Goal: Task Accomplishment & Management: Complete application form

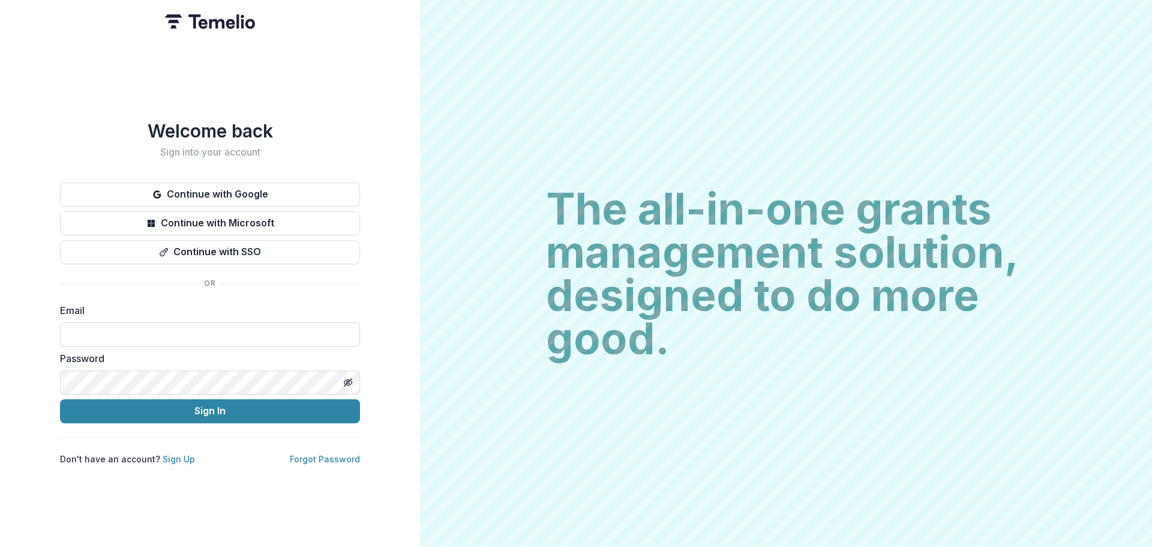
click at [203, 329] on input at bounding box center [210, 334] width 300 height 24
type input "**********"
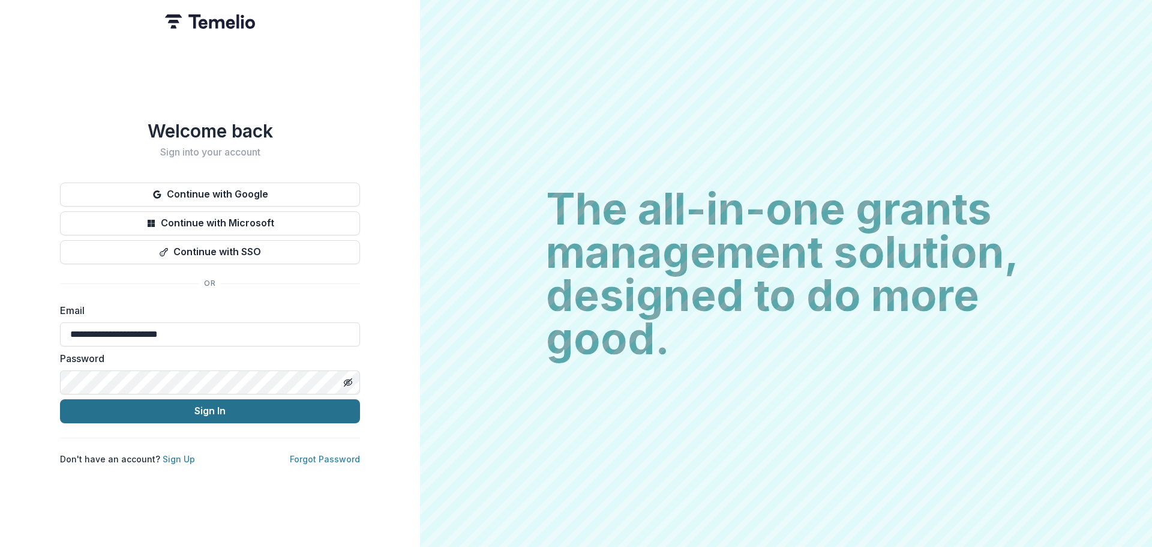
click at [212, 408] on button "Sign In" at bounding box center [210, 411] width 300 height 24
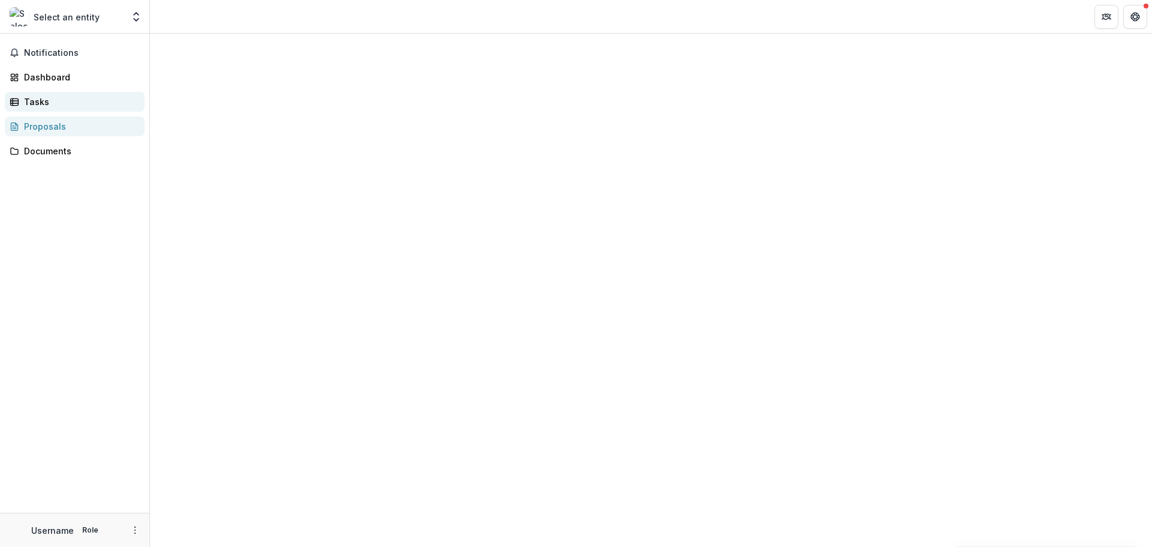
click at [31, 107] on div "Tasks" at bounding box center [79, 101] width 111 height 13
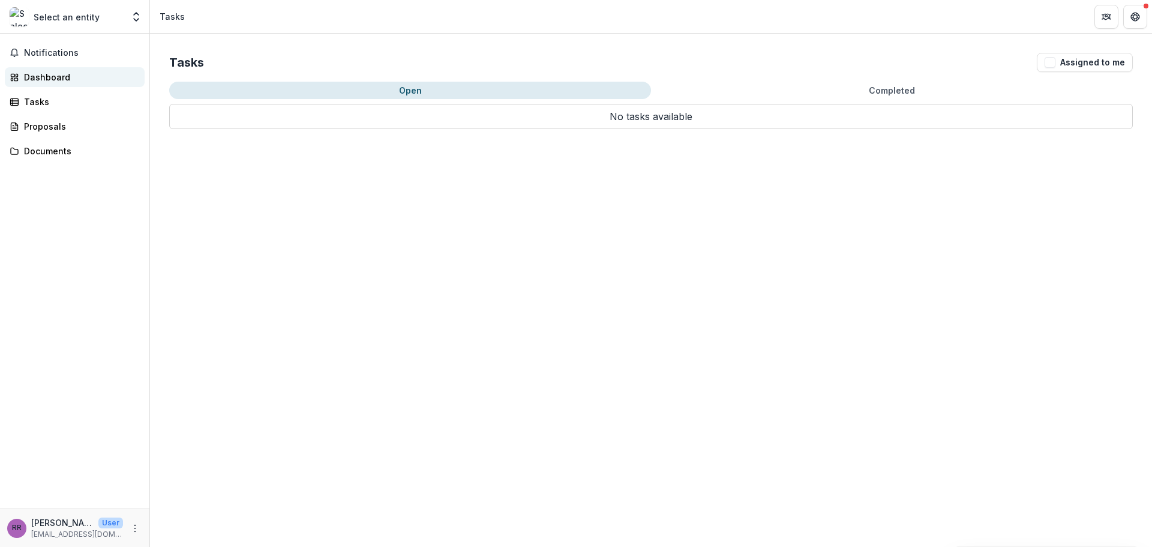
click at [27, 77] on div "Dashboard" at bounding box center [79, 77] width 111 height 13
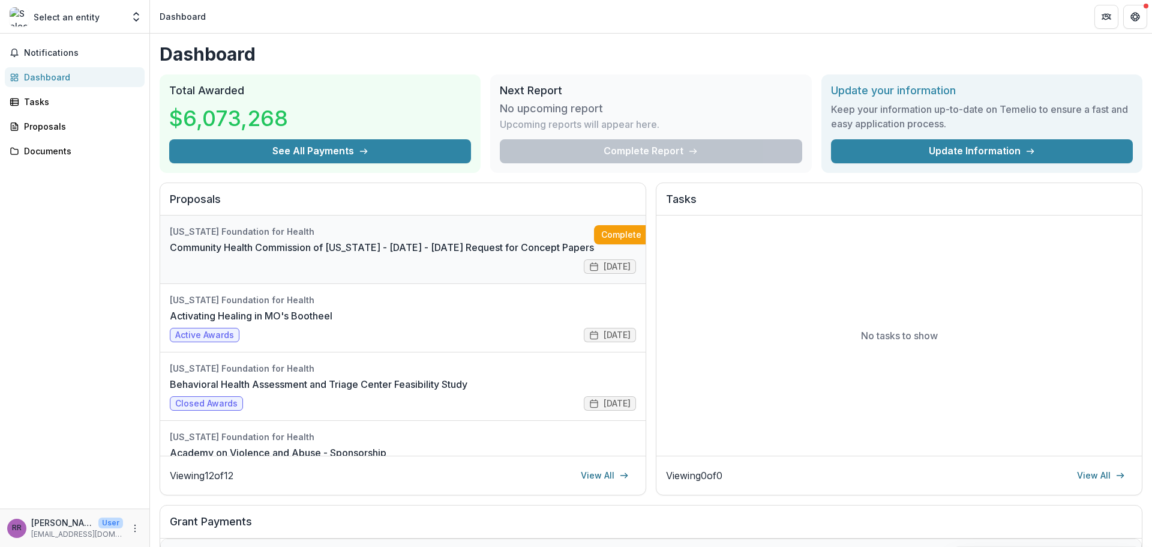
click at [320, 242] on link "Community Health Commission of [US_STATE] - [DATE] - [DATE] Request for Concept…" at bounding box center [382, 247] width 424 height 14
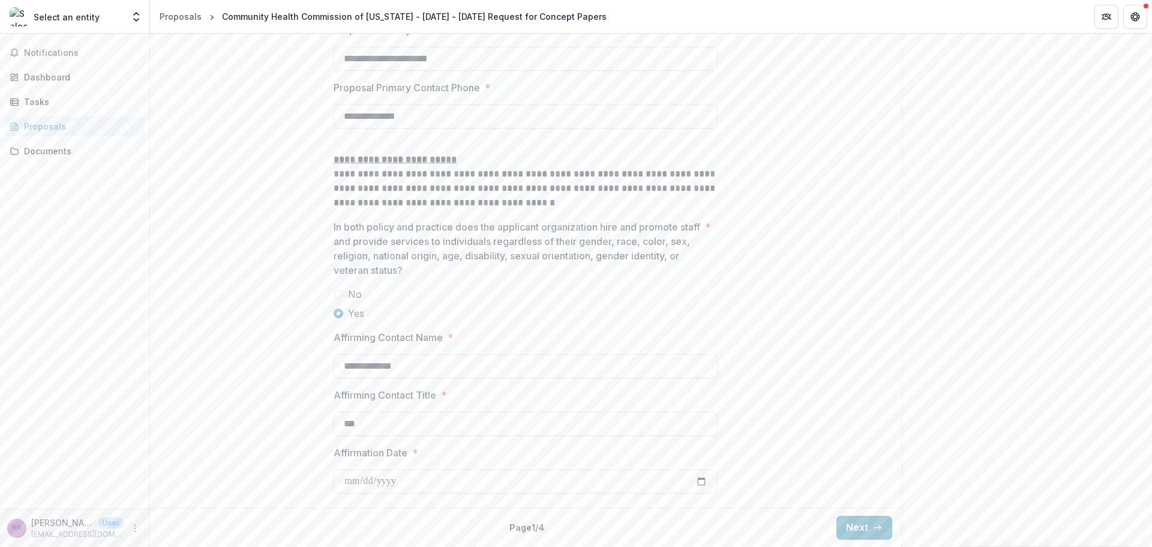
scroll to position [1764, 0]
click at [862, 528] on button "Next" at bounding box center [864, 527] width 56 height 24
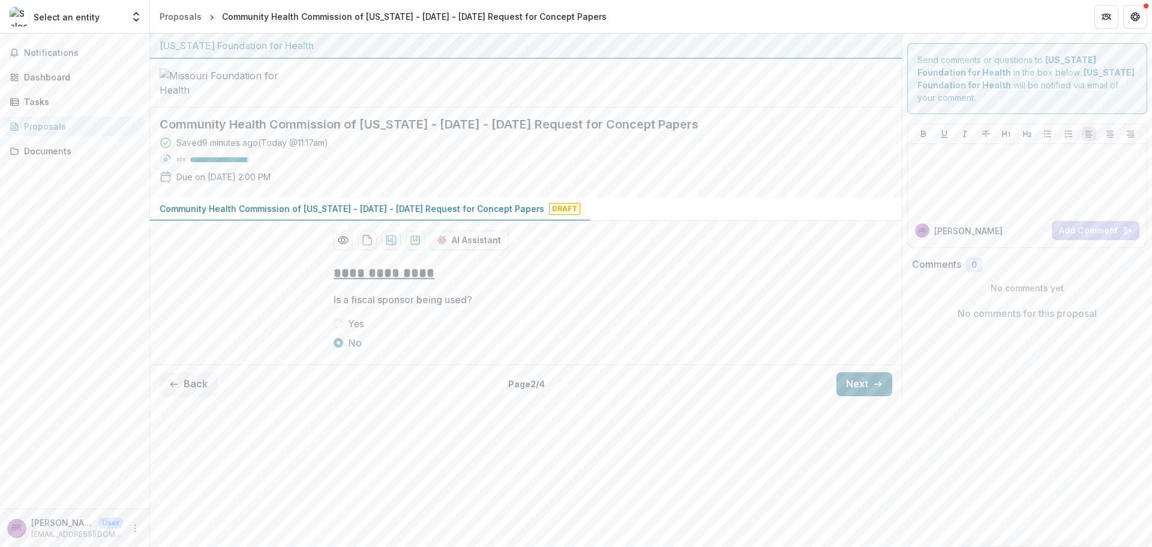
scroll to position [0, 0]
click at [859, 396] on button "Next" at bounding box center [864, 384] width 56 height 24
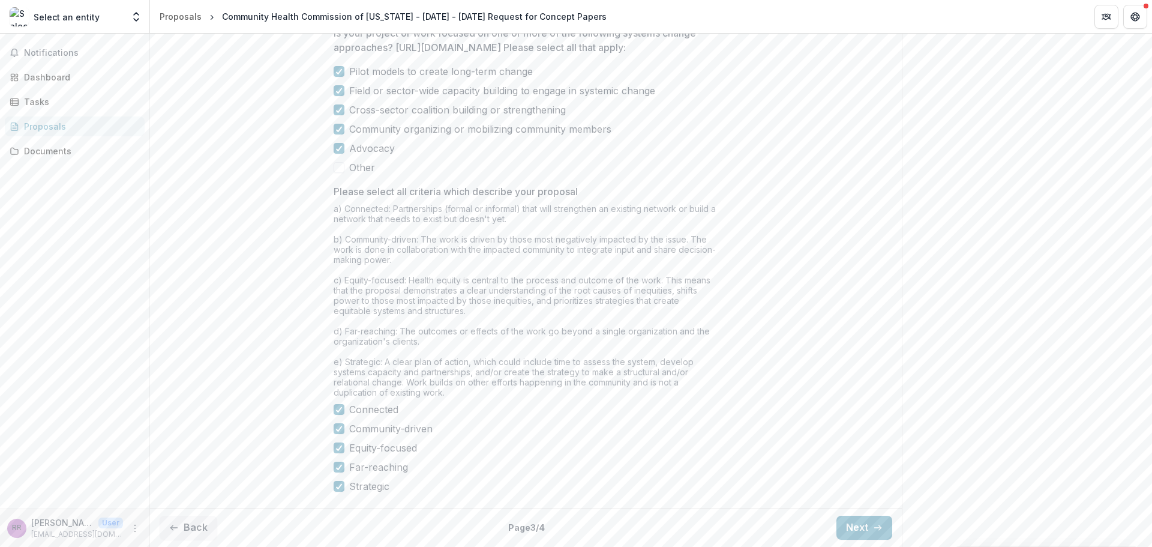
scroll to position [929, 0]
click at [860, 533] on button "Next" at bounding box center [864, 527] width 56 height 24
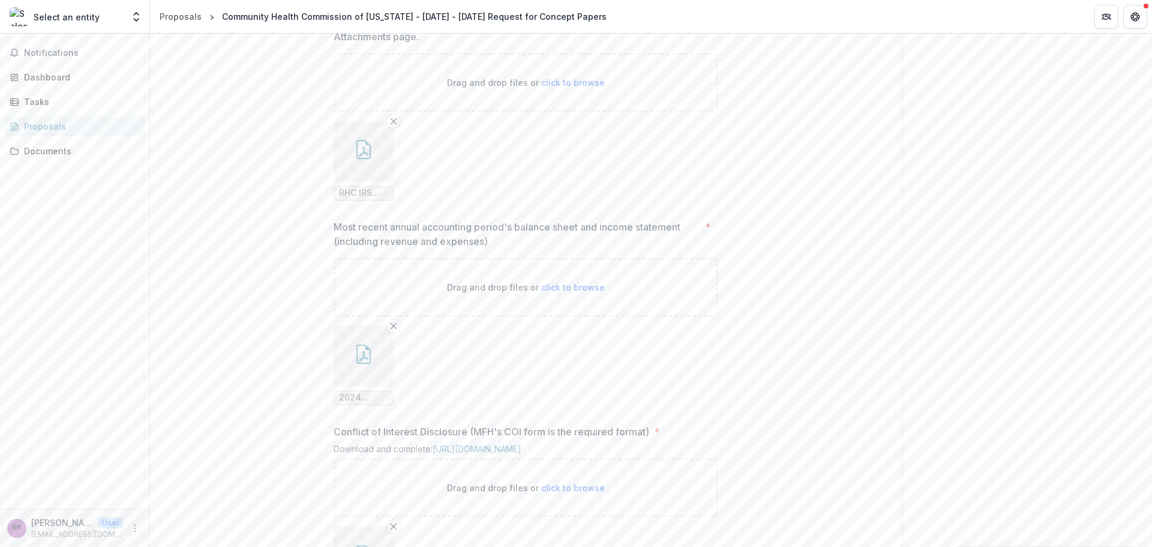
scroll to position [1049, 0]
click at [395, 122] on icon "Remove File" at bounding box center [394, 118] width 10 height 10
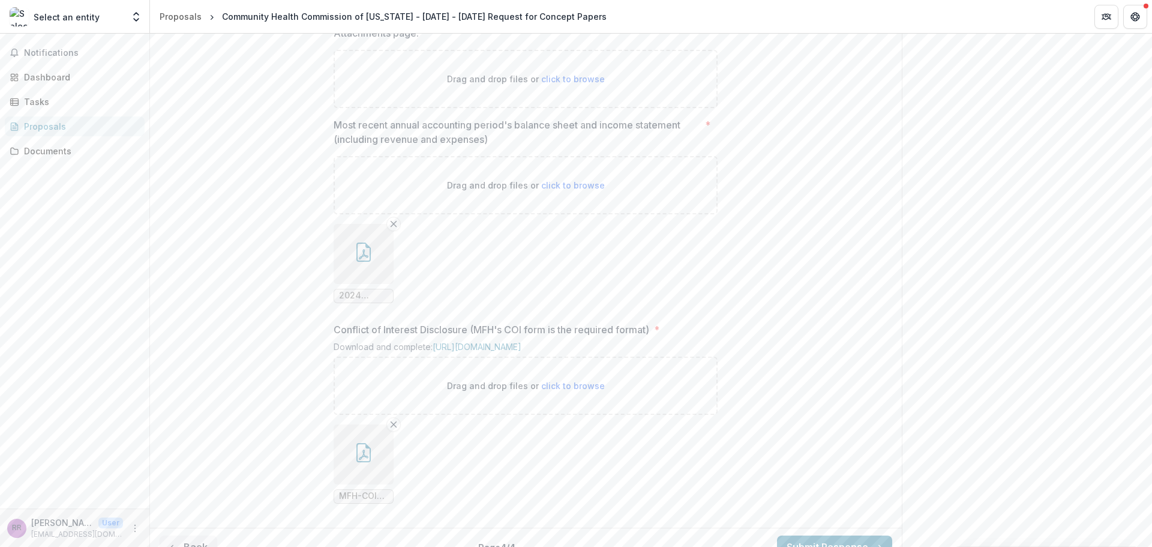
click at [569, 84] on span "click to browse" at bounding box center [573, 79] width 64 height 10
type input "**********"
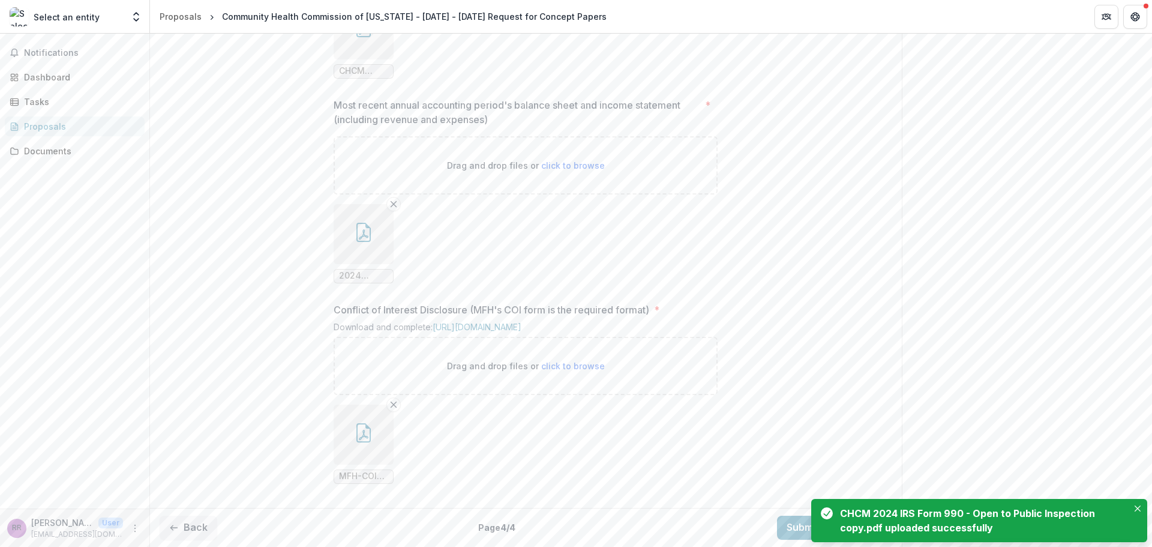
scroll to position [1229, 0]
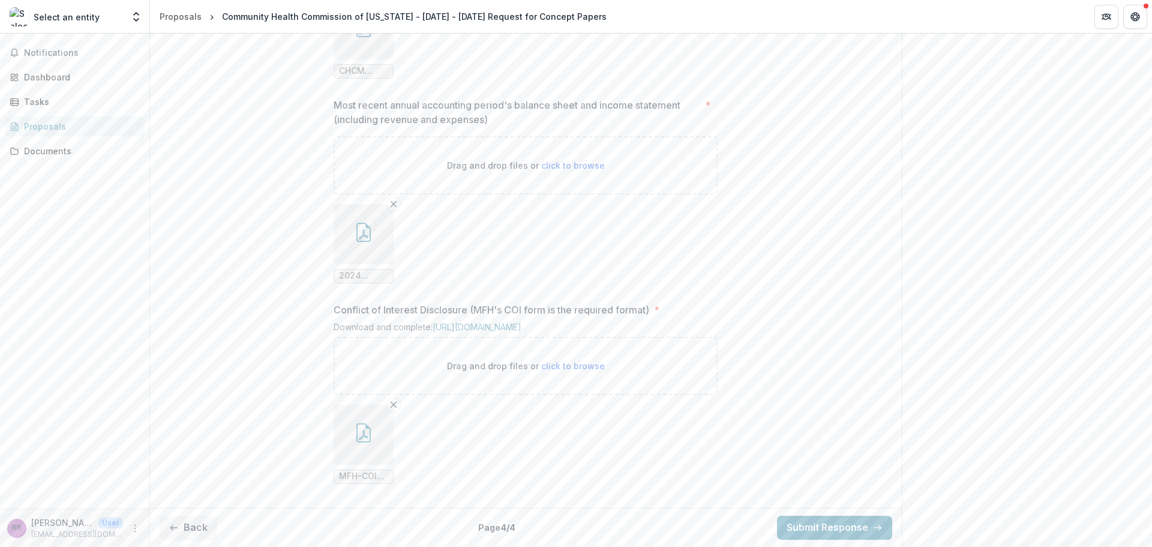
click at [347, 281] on span "2024 Issued Financial Statements.pdf" at bounding box center [363, 276] width 49 height 10
click at [360, 242] on icon "button" at bounding box center [363, 232] width 19 height 19
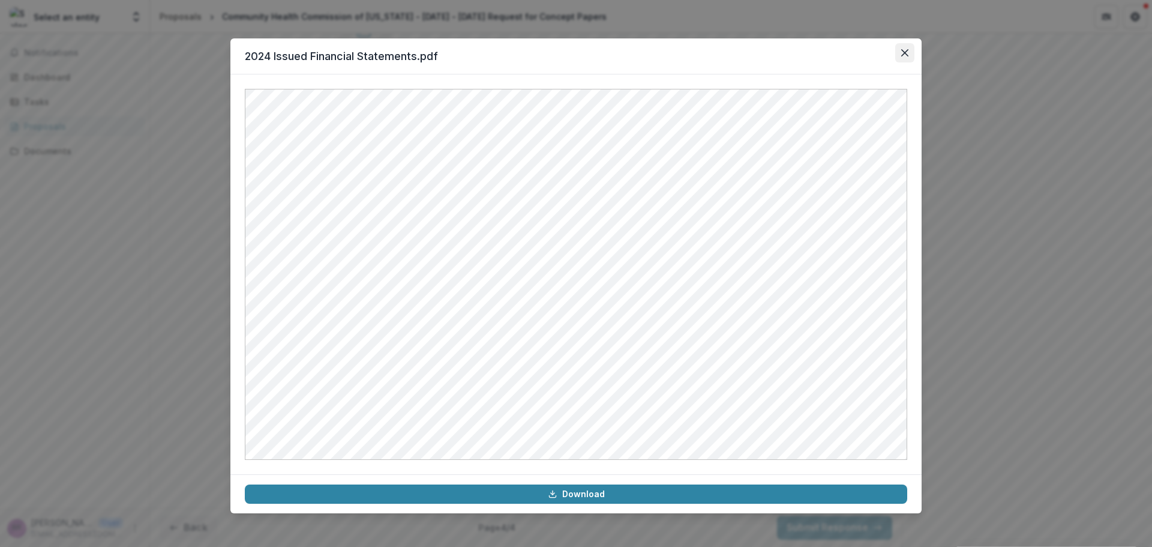
click at [899, 49] on button "Close" at bounding box center [904, 52] width 19 height 19
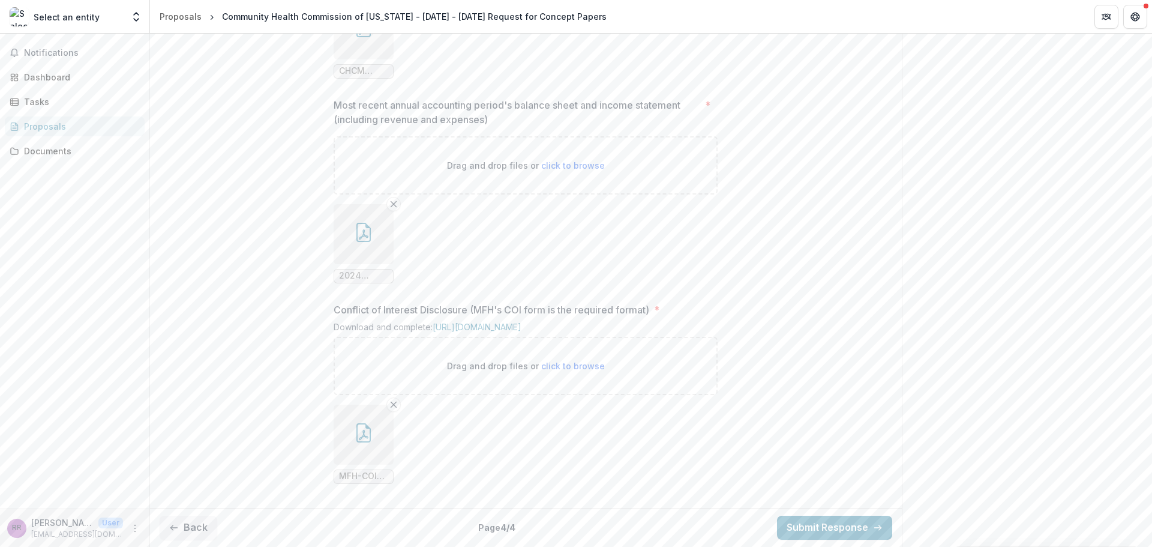
scroll to position [1279, 0]
click at [189, 528] on button "Back" at bounding box center [189, 527] width 58 height 24
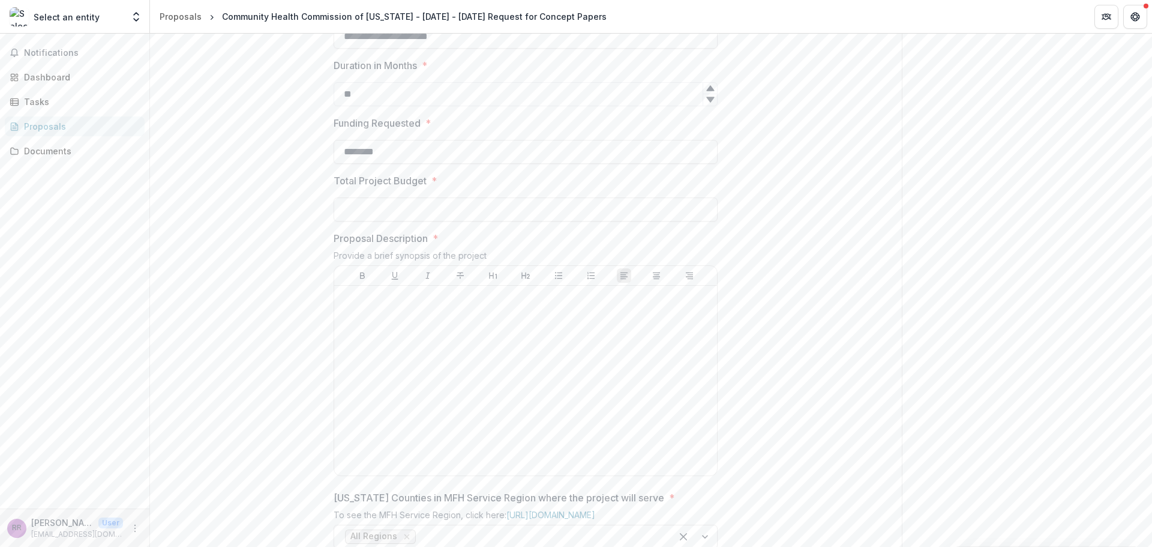
scroll to position [0, 0]
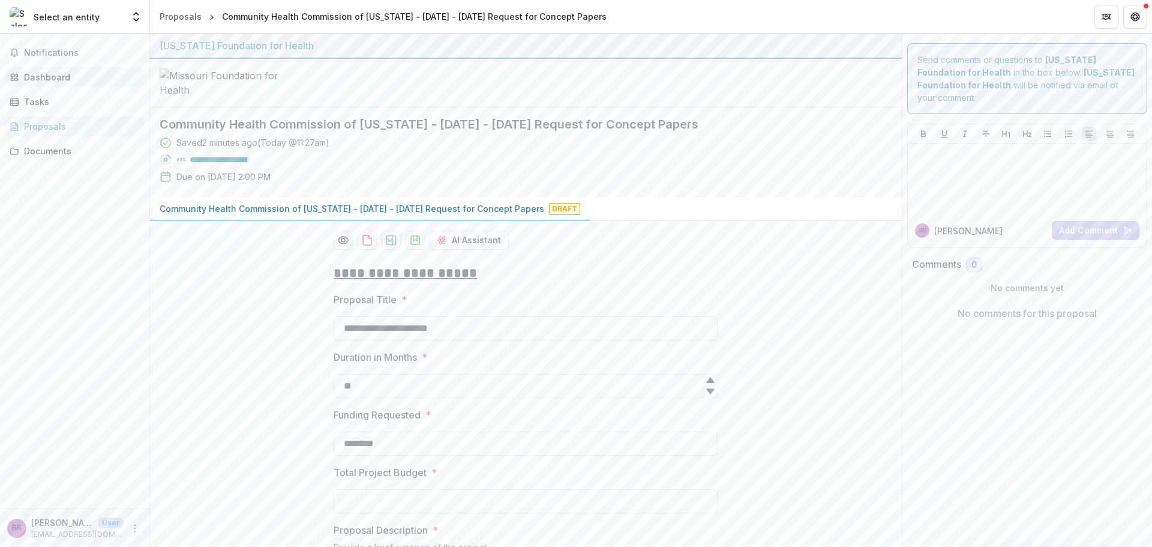
click at [42, 77] on div "Dashboard" at bounding box center [79, 77] width 111 height 13
